Goal: Transaction & Acquisition: Purchase product/service

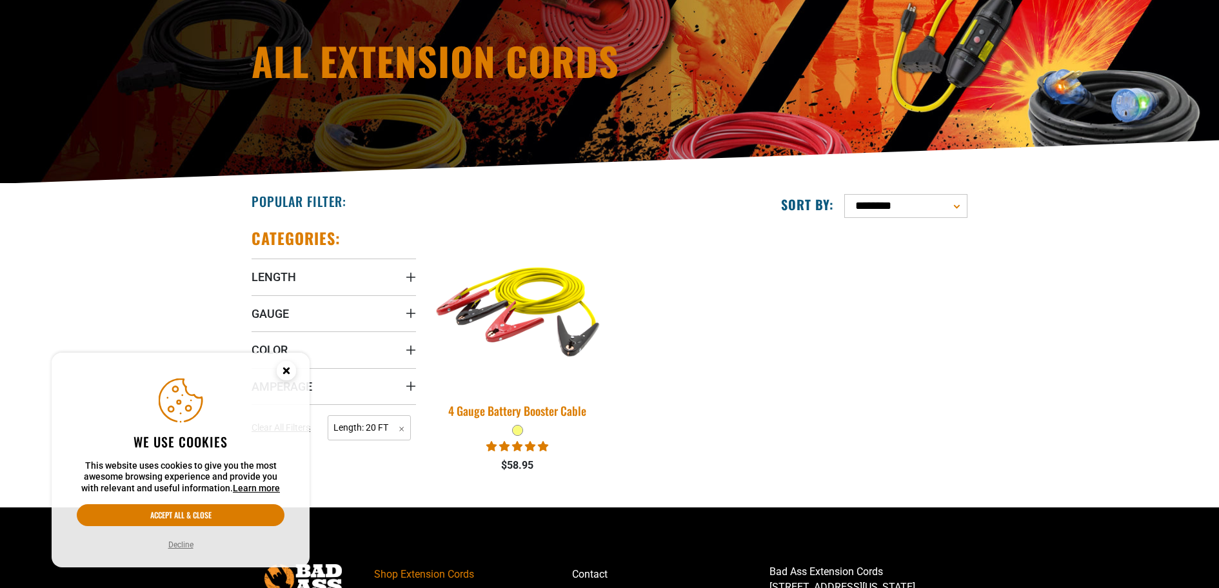
scroll to position [260, 0]
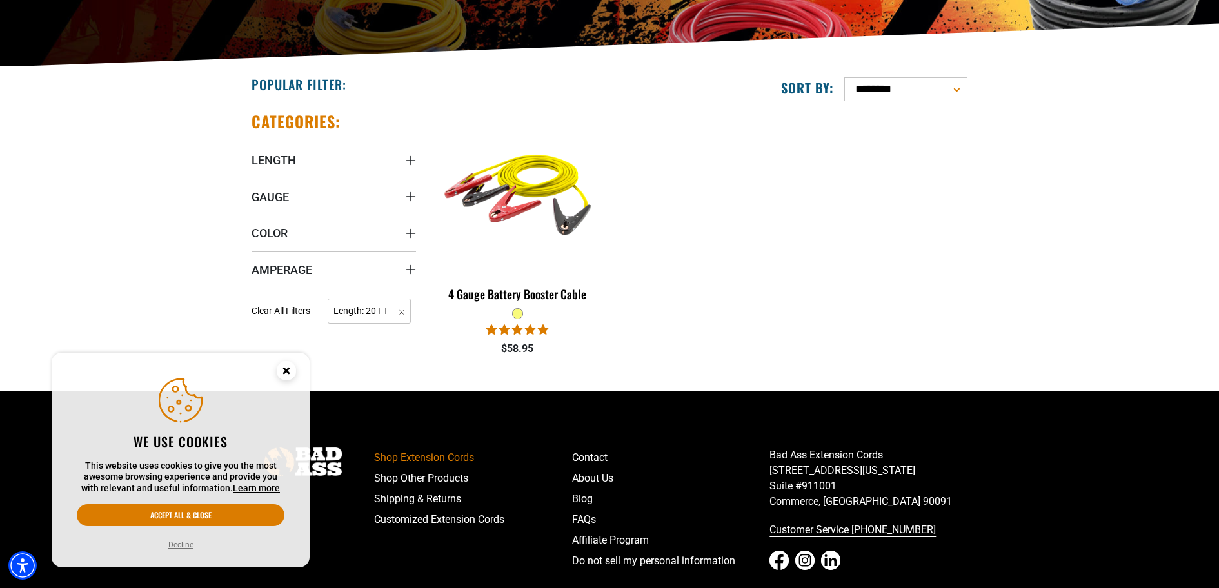
click at [280, 371] on circle "Cookie Consent" at bounding box center [286, 370] width 19 height 19
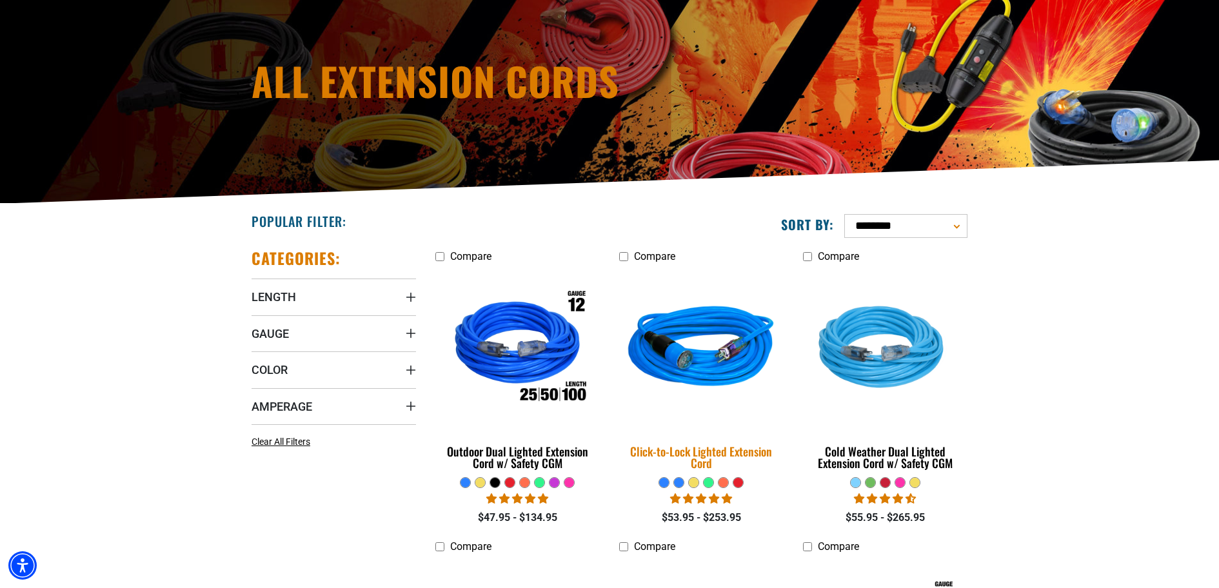
scroll to position [125, 0]
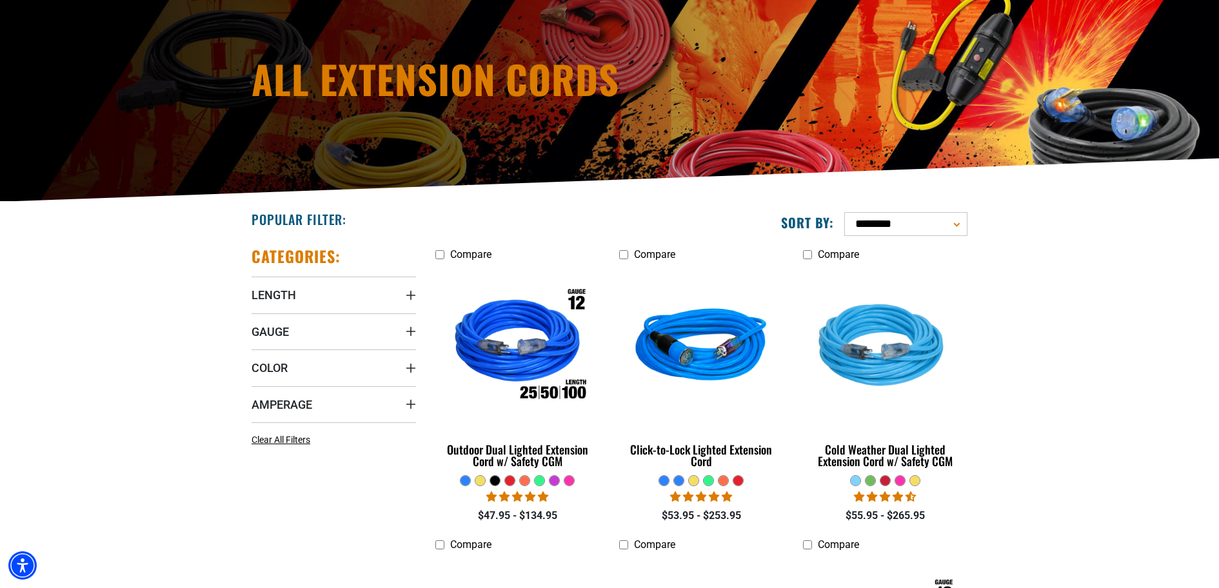
click at [651, 482] on fieldset at bounding box center [701, 481] width 164 height 12
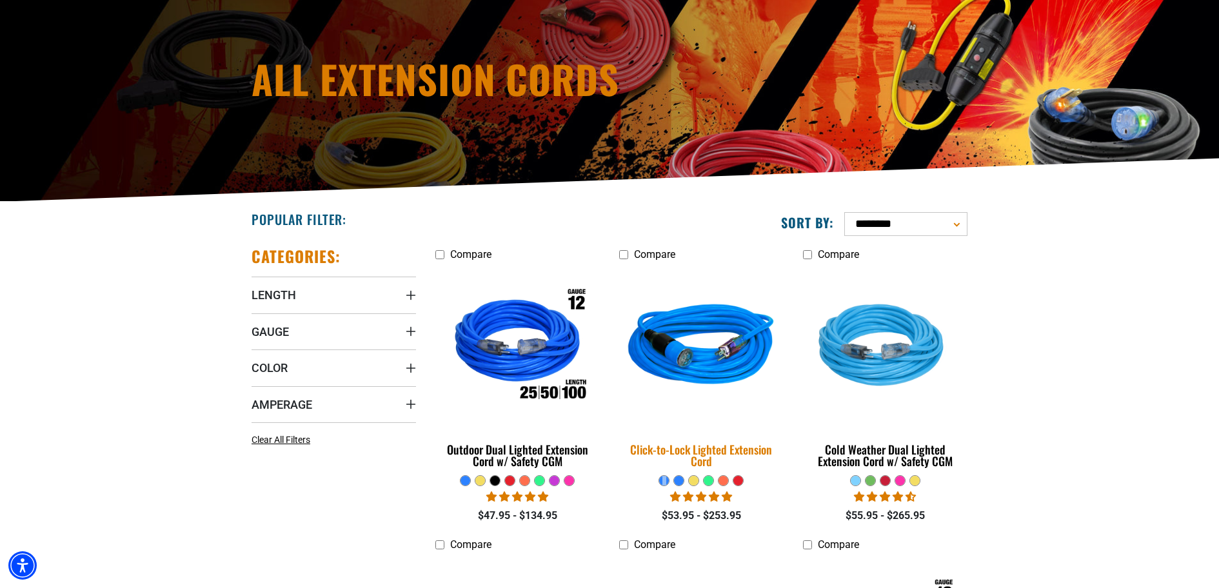
click at [712, 372] on img at bounding box center [701, 347] width 181 height 165
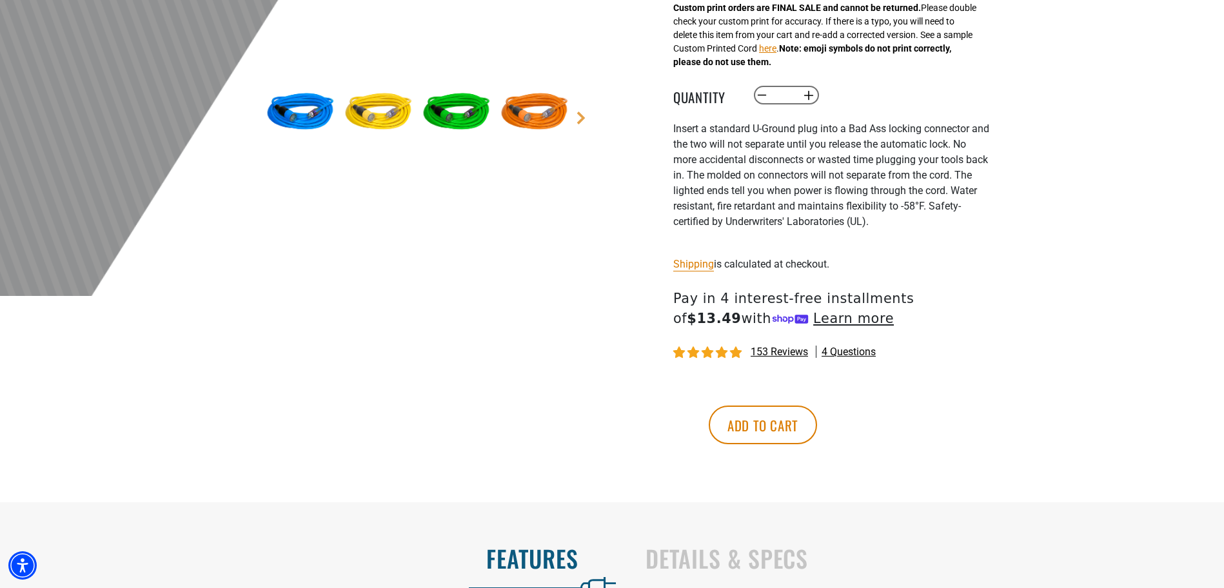
scroll to position [277, 0]
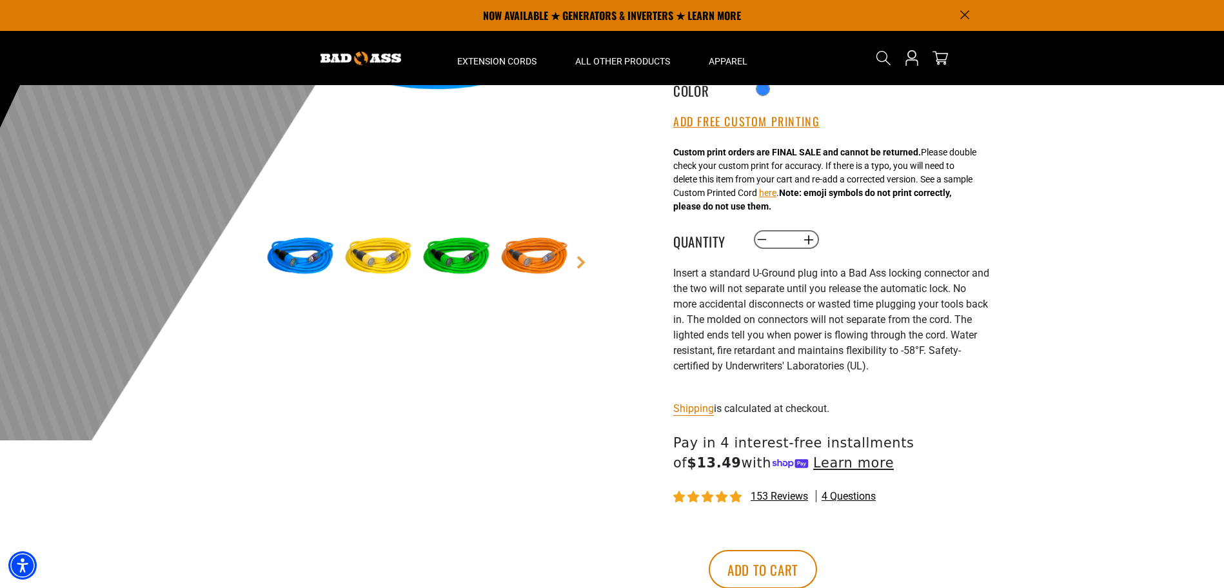
click at [397, 264] on img at bounding box center [378, 257] width 75 height 75
click at [389, 264] on img at bounding box center [378, 257] width 75 height 75
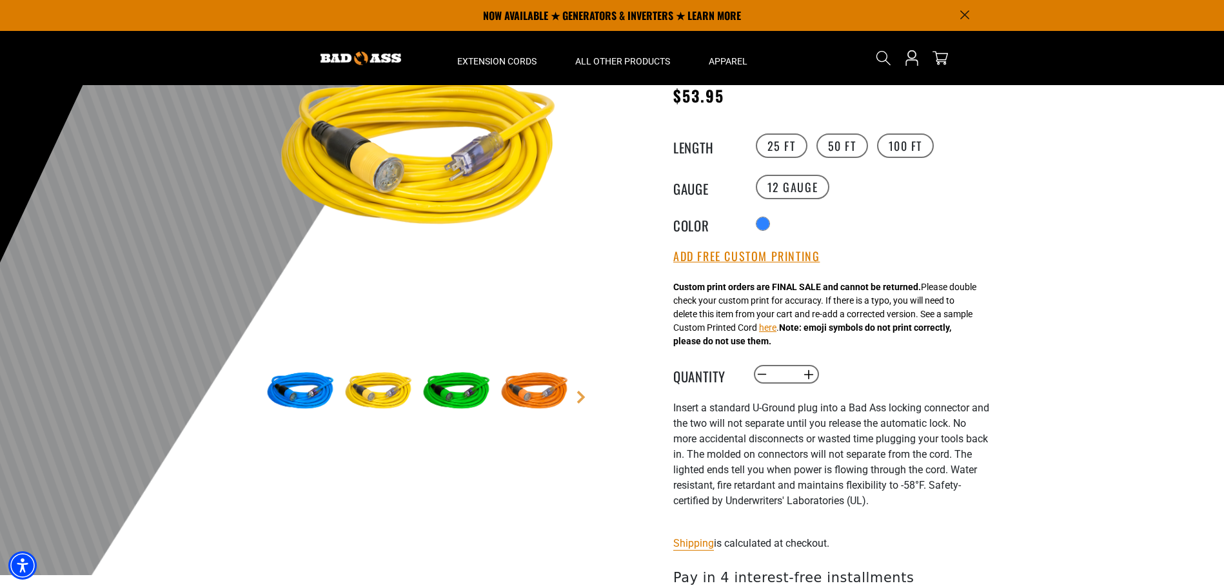
scroll to position [0, 0]
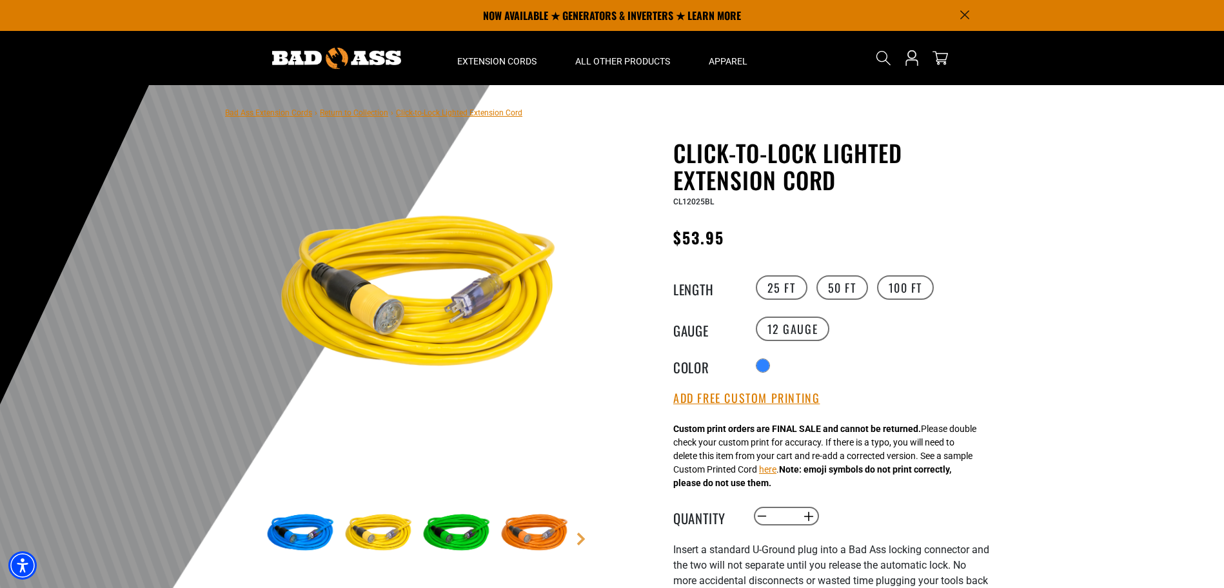
click at [481, 529] on img at bounding box center [456, 534] width 75 height 75
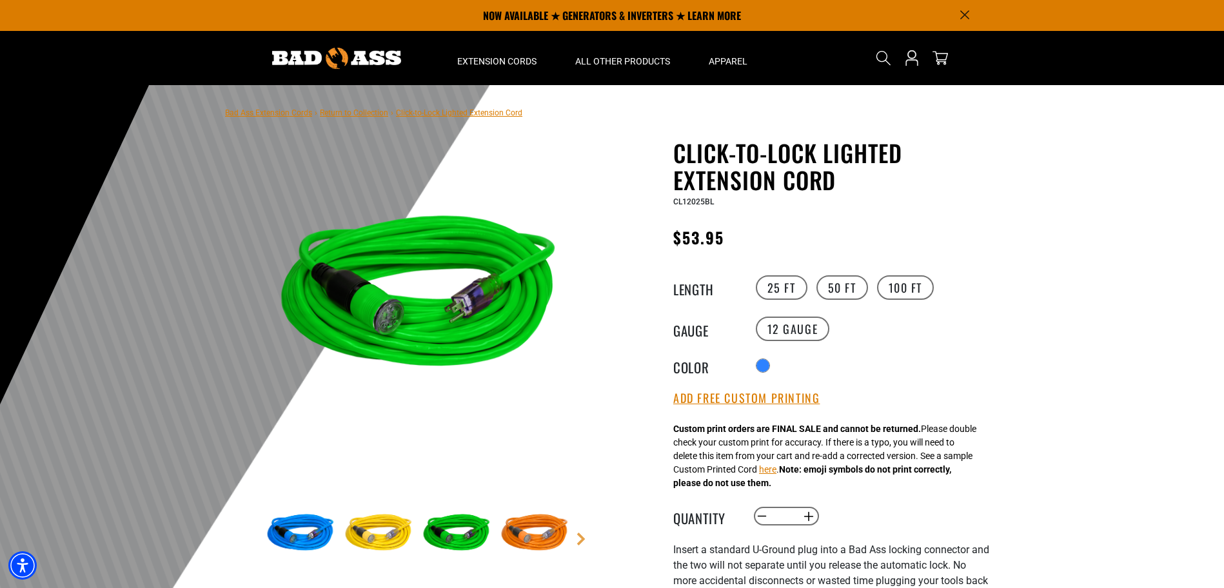
click at [525, 529] on img at bounding box center [534, 534] width 75 height 75
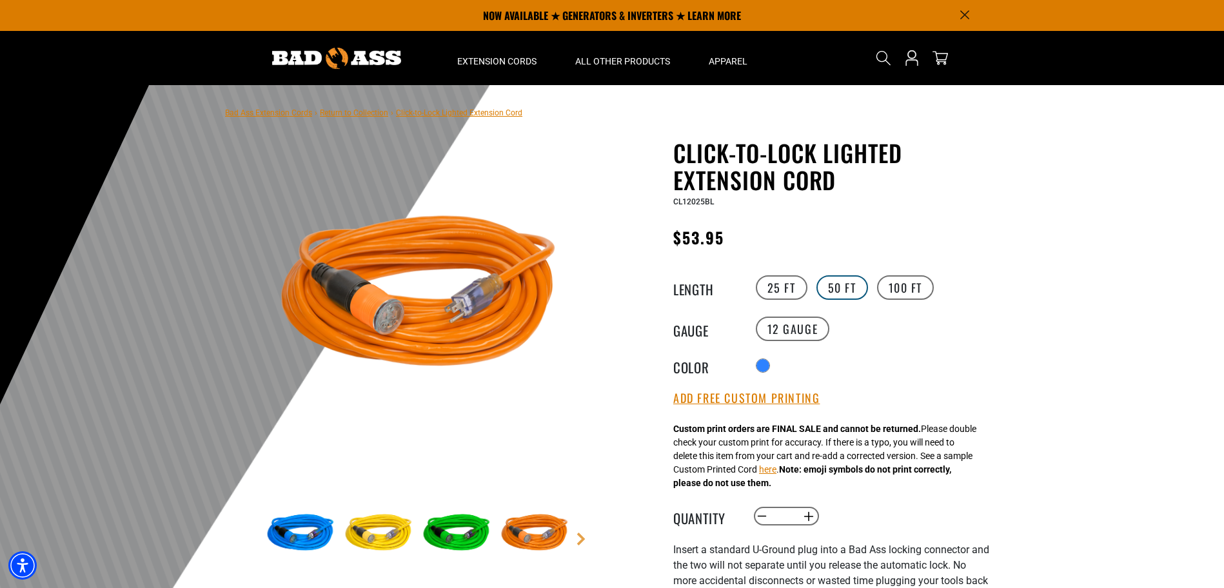
click at [833, 284] on label "50 FT" at bounding box center [842, 287] width 52 height 25
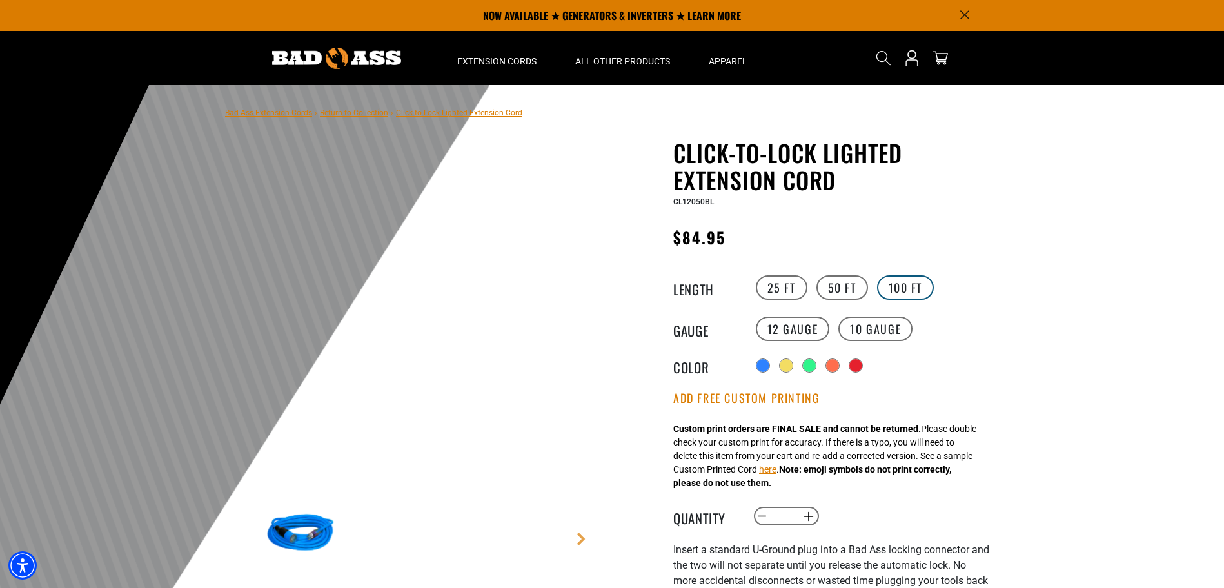
click at [899, 285] on label "100 FT" at bounding box center [905, 287] width 57 height 25
click at [825, 286] on label "50 FT" at bounding box center [842, 287] width 52 height 25
click at [880, 369] on div "Radio button Translation missing: en.products.product.variant_sold_out_or_unava…" at bounding box center [871, 365] width 237 height 21
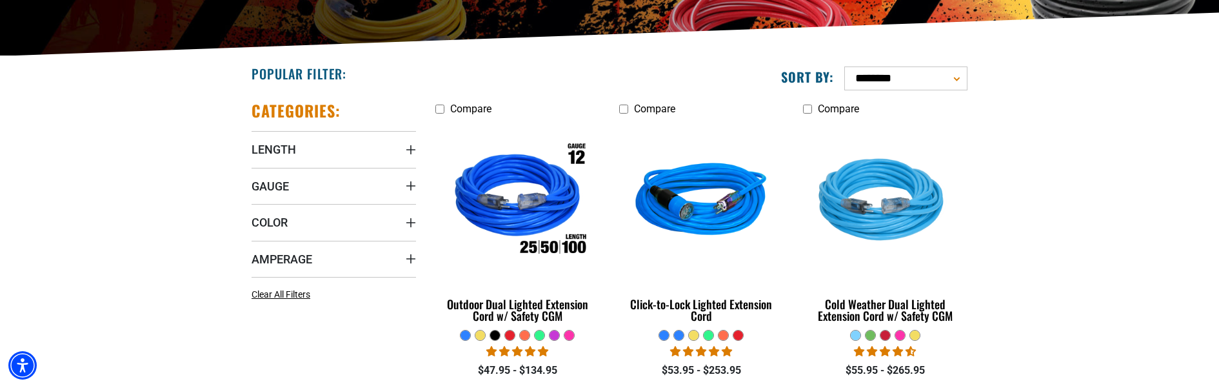
scroll to position [278, 0]
